Goal: Obtain resource: Download file/media

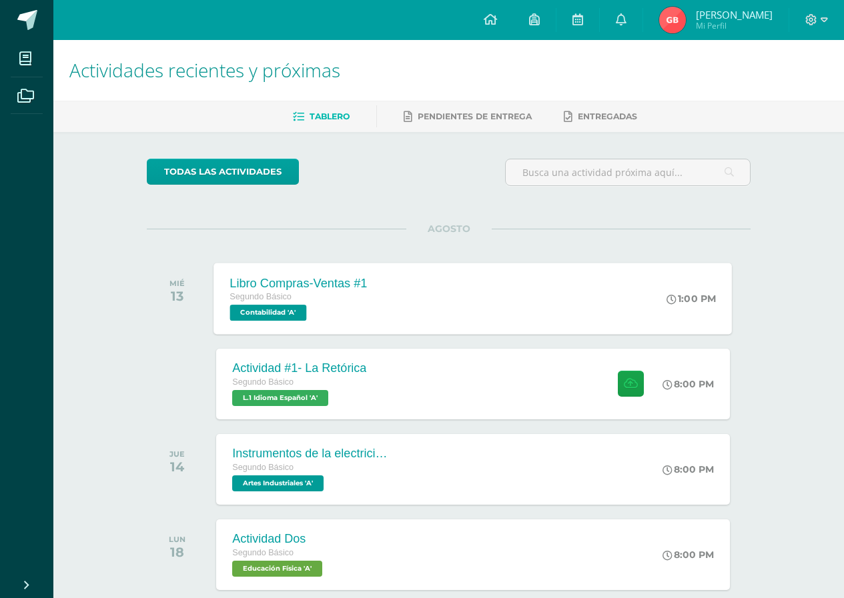
click at [621, 331] on div "Libro Compras-Ventas #1 Segundo Básico Contabilidad 'A' 1:00 PM Libro Compras-V…" at bounding box center [473, 298] width 518 height 71
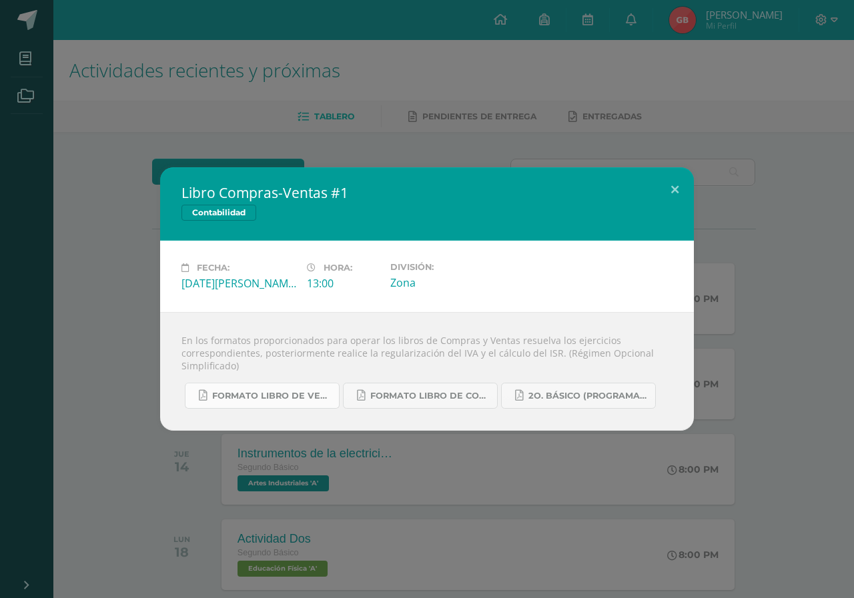
click at [300, 397] on span "Formato Libro de Ventas.pdf" at bounding box center [272, 396] width 120 height 11
click at [357, 396] on icon at bounding box center [361, 395] width 8 height 11
click at [673, 189] on button at bounding box center [674, 189] width 38 height 45
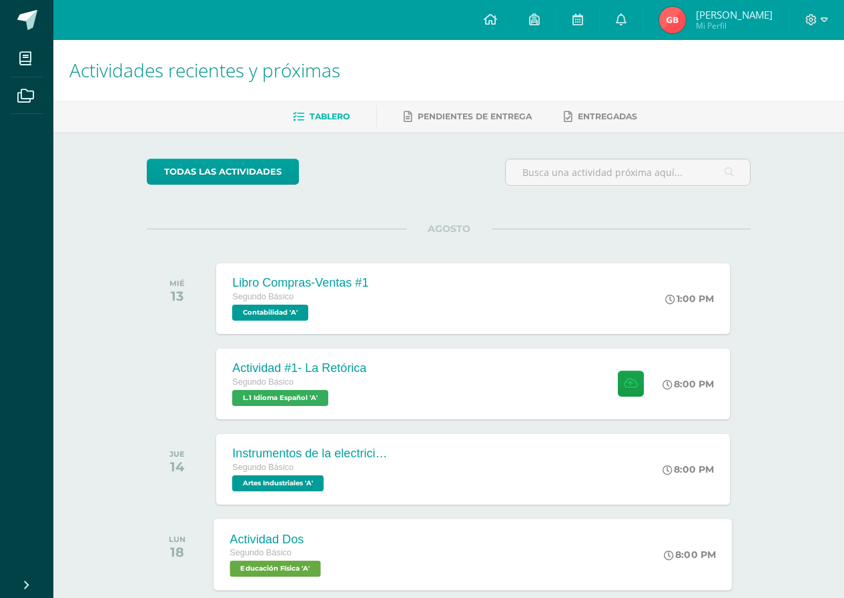
click at [451, 541] on div "Actividad Dos Segundo Básico Educación Física 'A' 8:00 PM Actividad Dos Educaci…" at bounding box center [473, 554] width 518 height 71
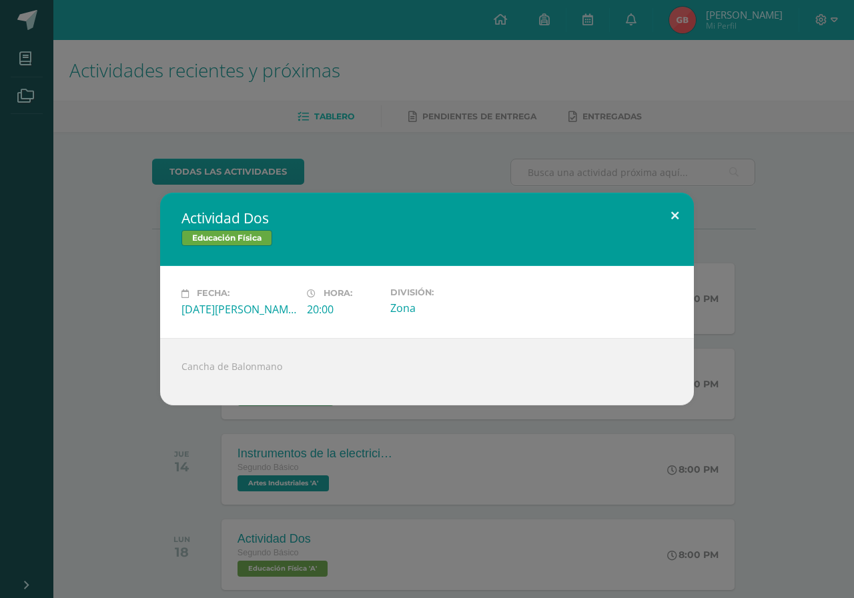
click at [666, 218] on button at bounding box center [674, 215] width 38 height 45
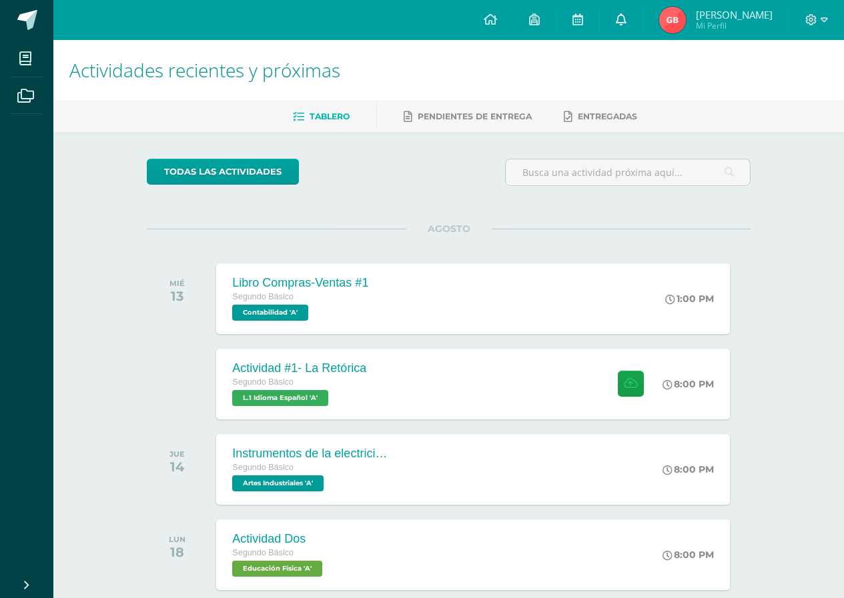
click at [611, 21] on link at bounding box center [620, 20] width 43 height 40
